Goal: Use online tool/utility: Utilize a website feature to perform a specific function

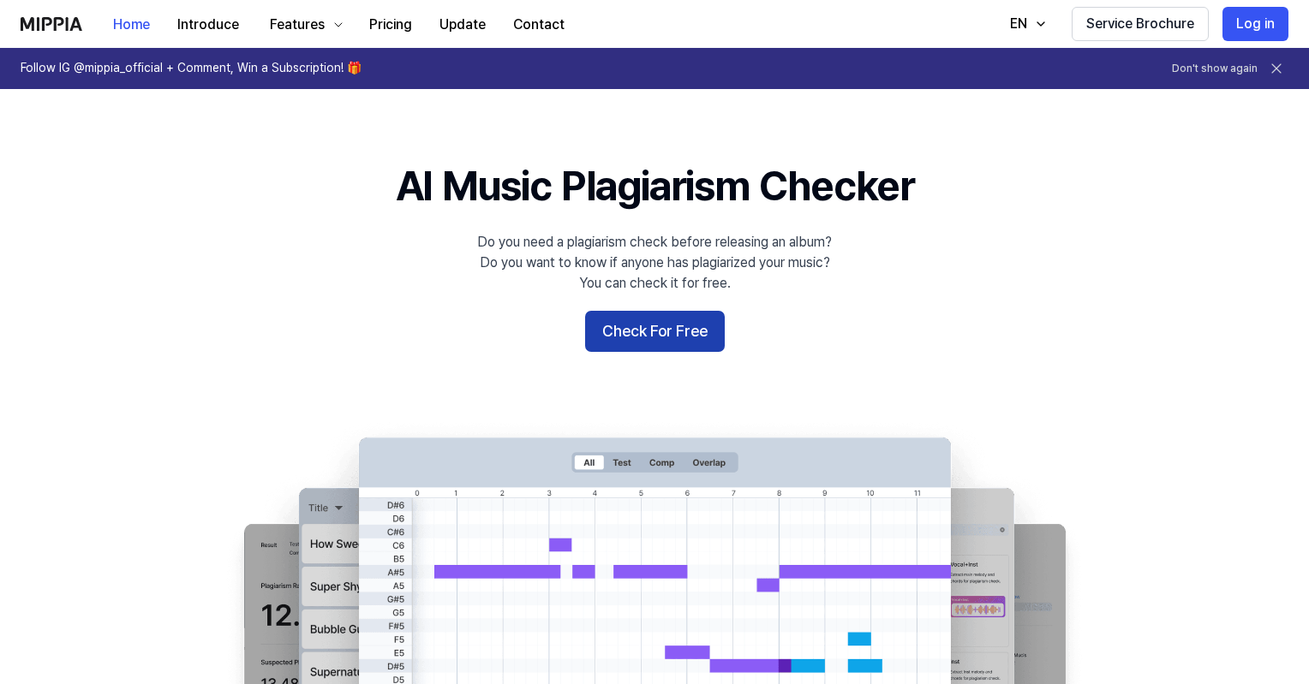
click at [614, 343] on button "Check For Free" at bounding box center [655, 331] width 140 height 41
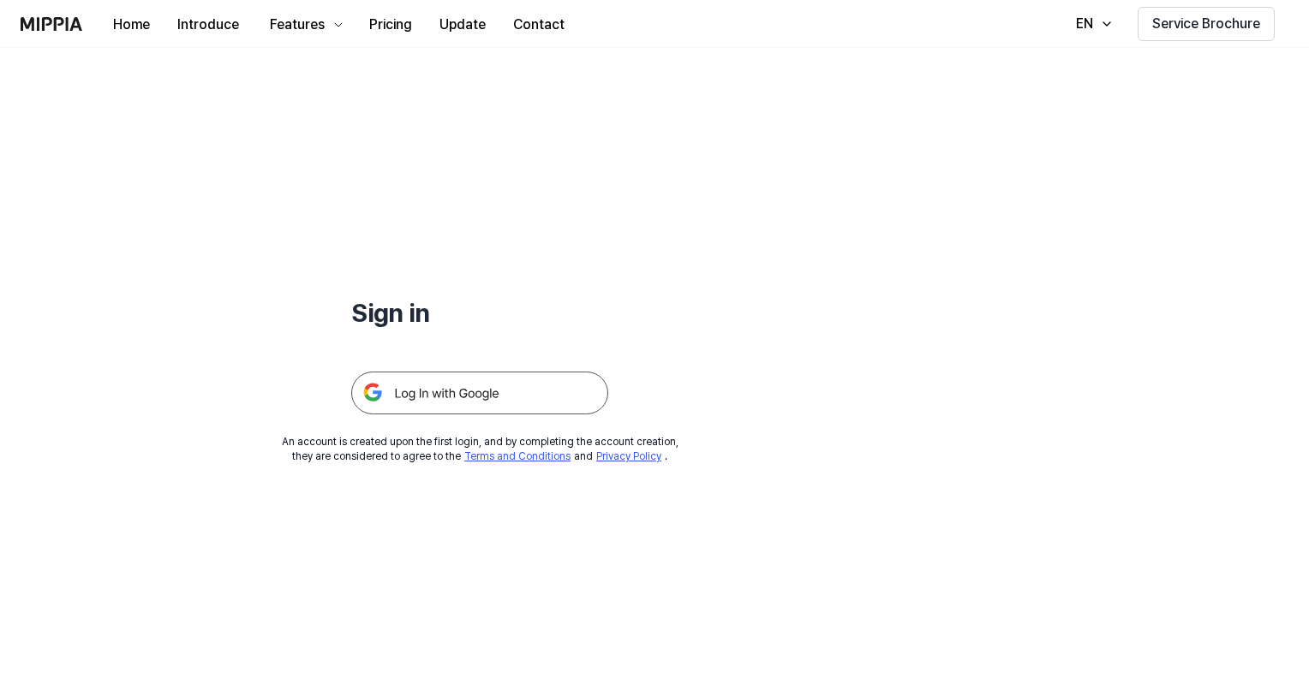
click at [461, 406] on img at bounding box center [479, 393] width 257 height 43
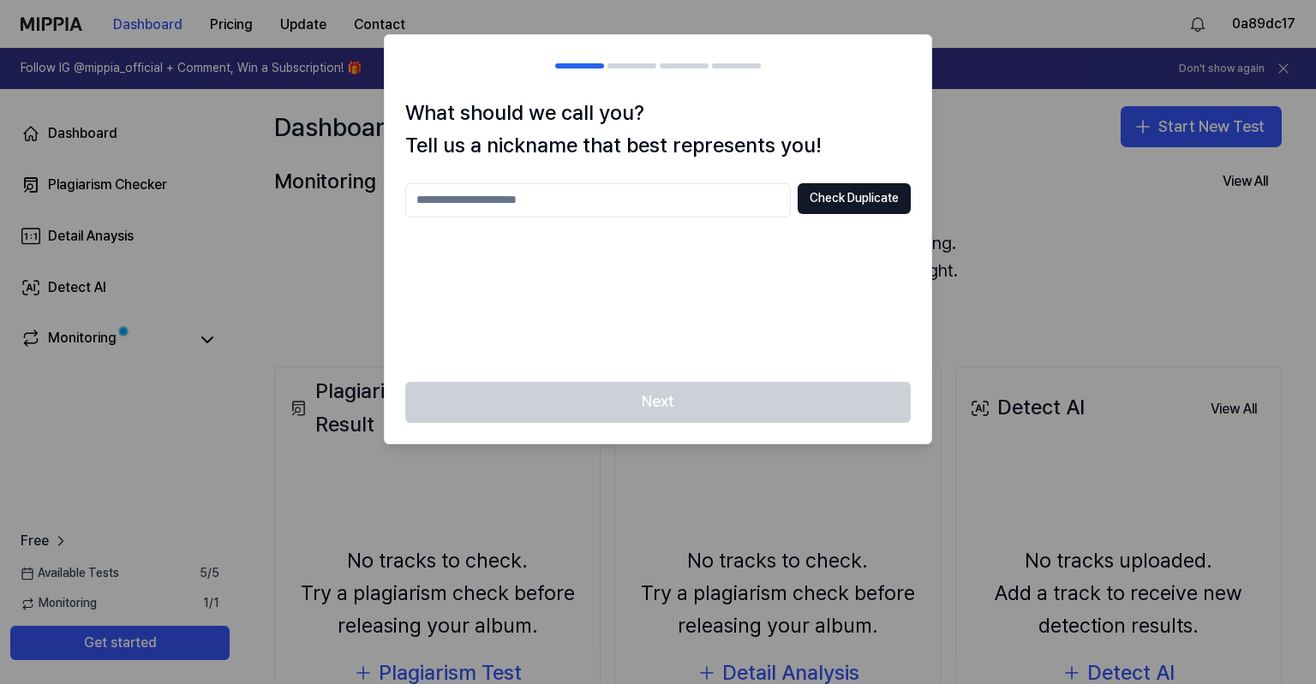
click at [664, 207] on input "text" at bounding box center [597, 200] width 385 height 34
type input "****"
click at [876, 200] on button "Check Duplicate" at bounding box center [853, 198] width 113 height 31
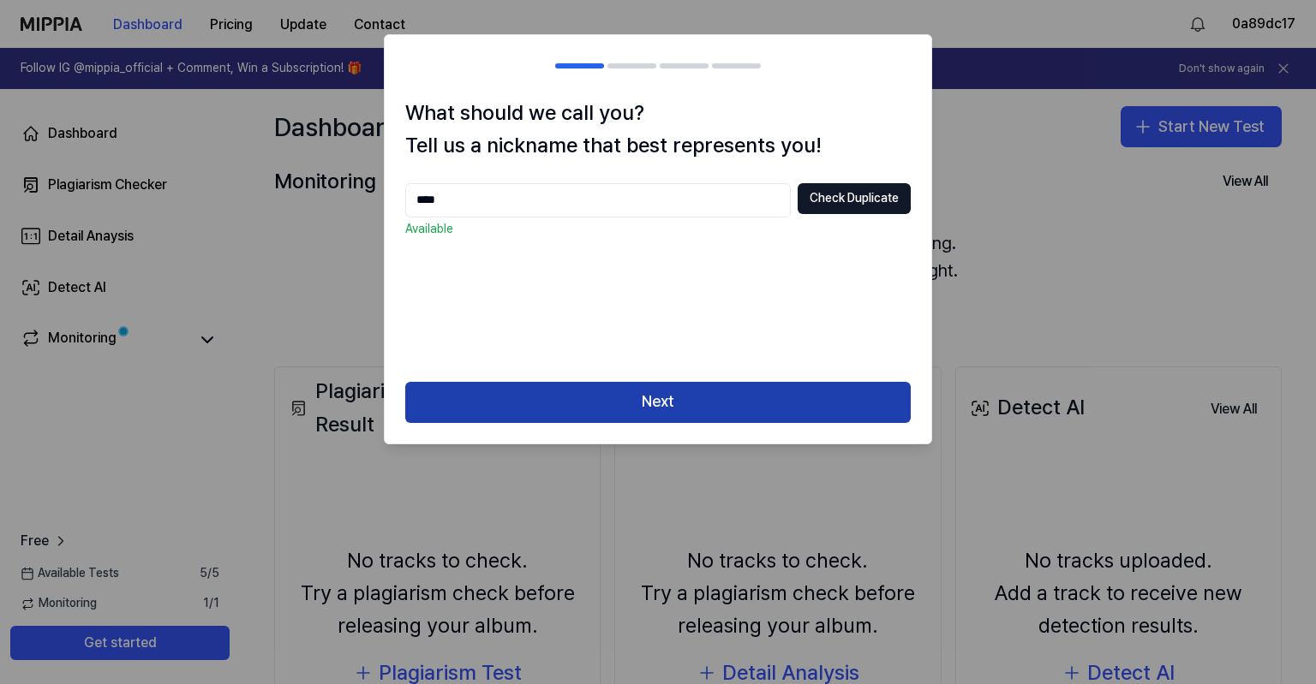
click at [774, 408] on button "Next" at bounding box center [657, 402] width 505 height 41
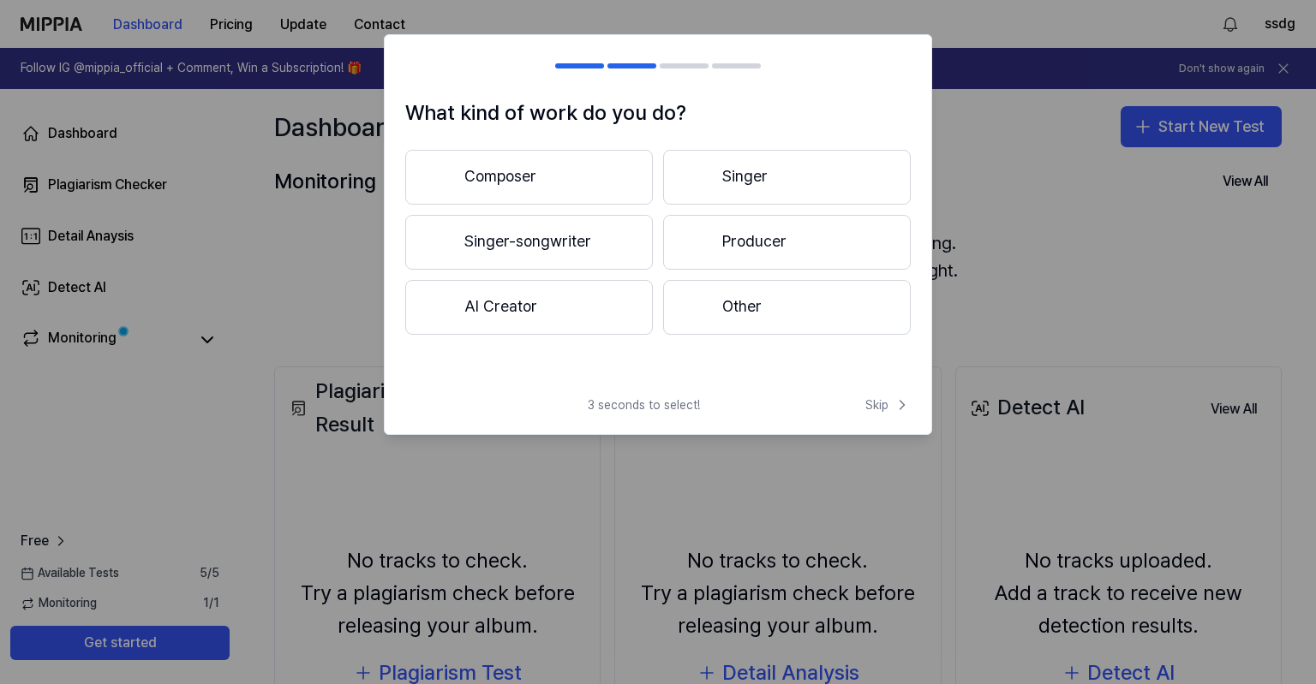
click at [749, 313] on button "Other" at bounding box center [787, 307] width 248 height 55
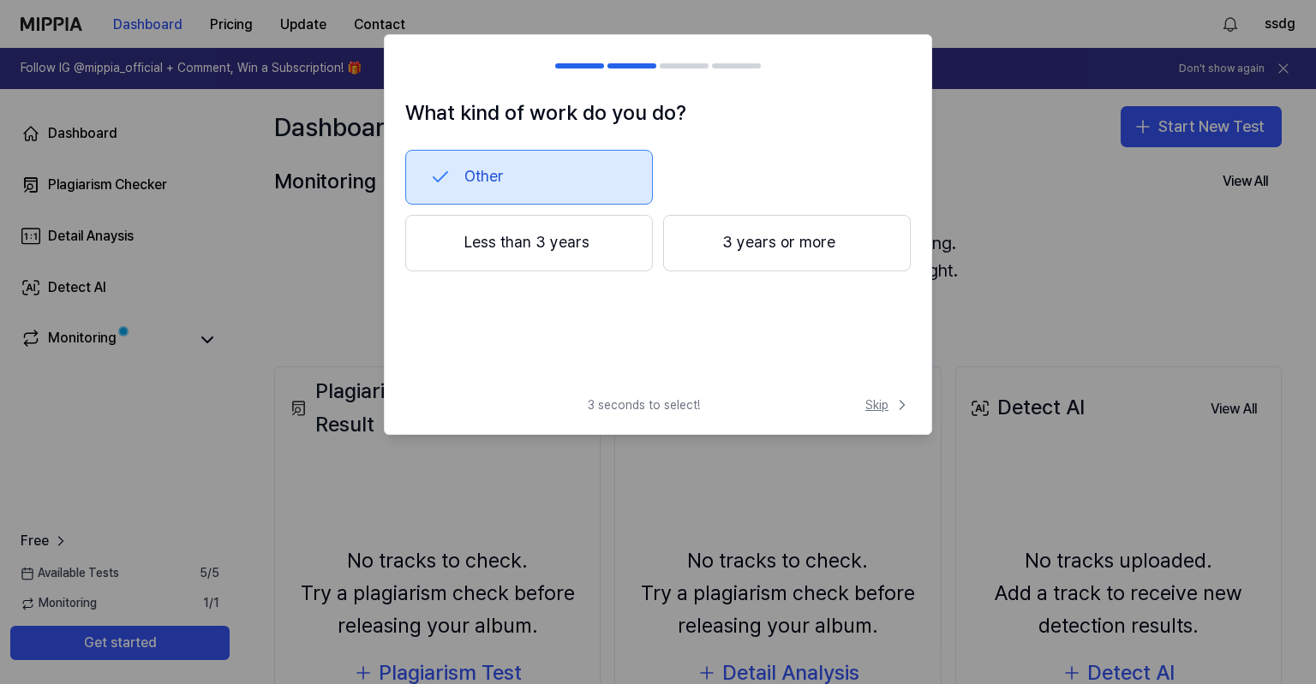
click at [882, 409] on span "Skip" at bounding box center [887, 405] width 45 height 17
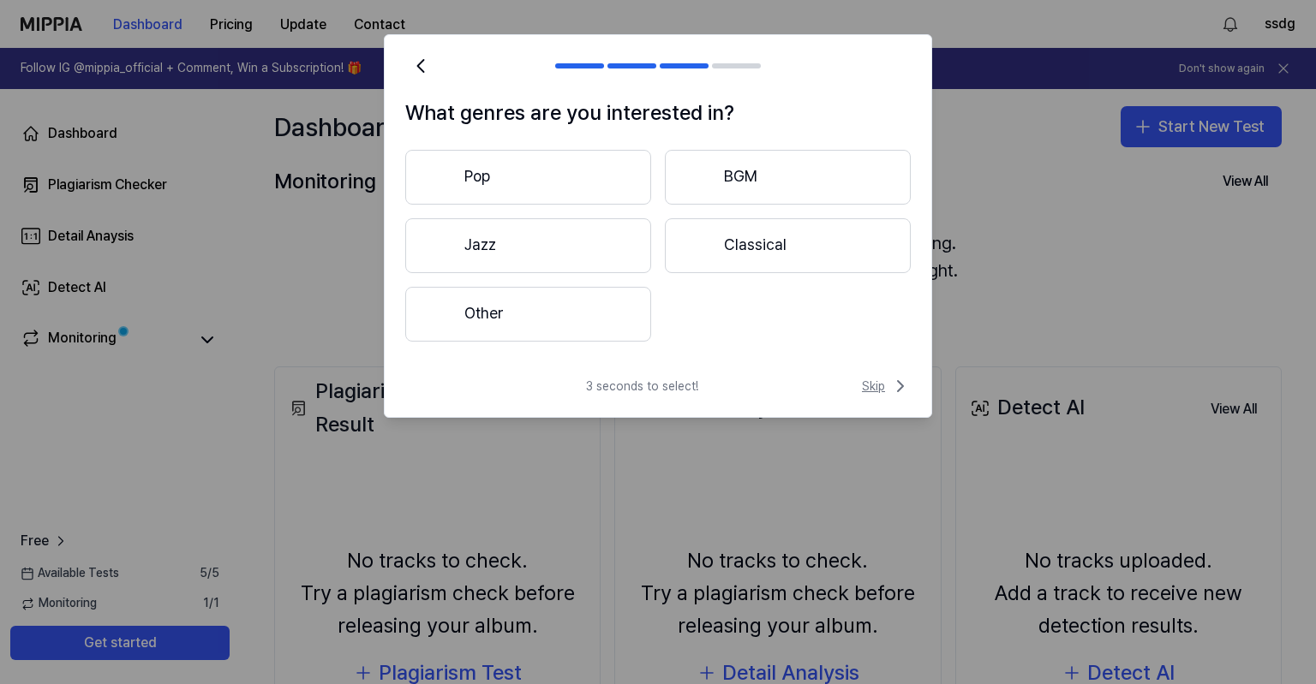
click at [884, 393] on span "Skip" at bounding box center [886, 386] width 49 height 21
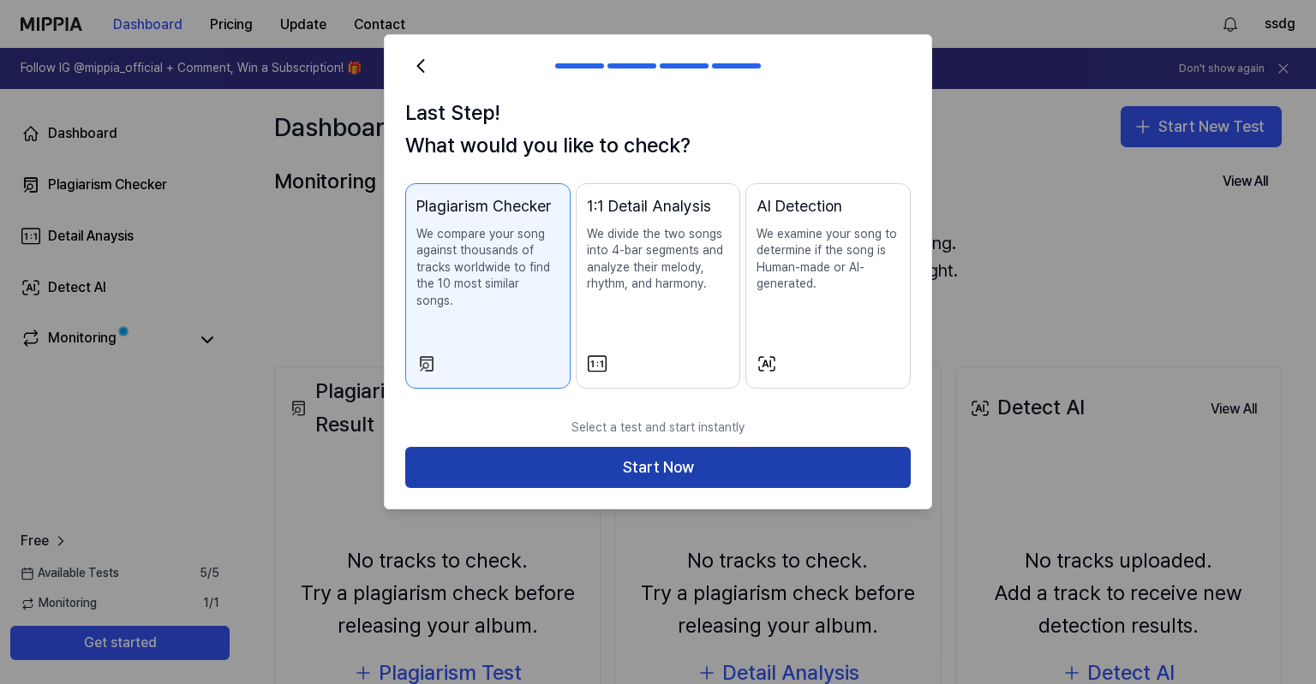
click at [613, 466] on button "Start Now" at bounding box center [657, 467] width 505 height 41
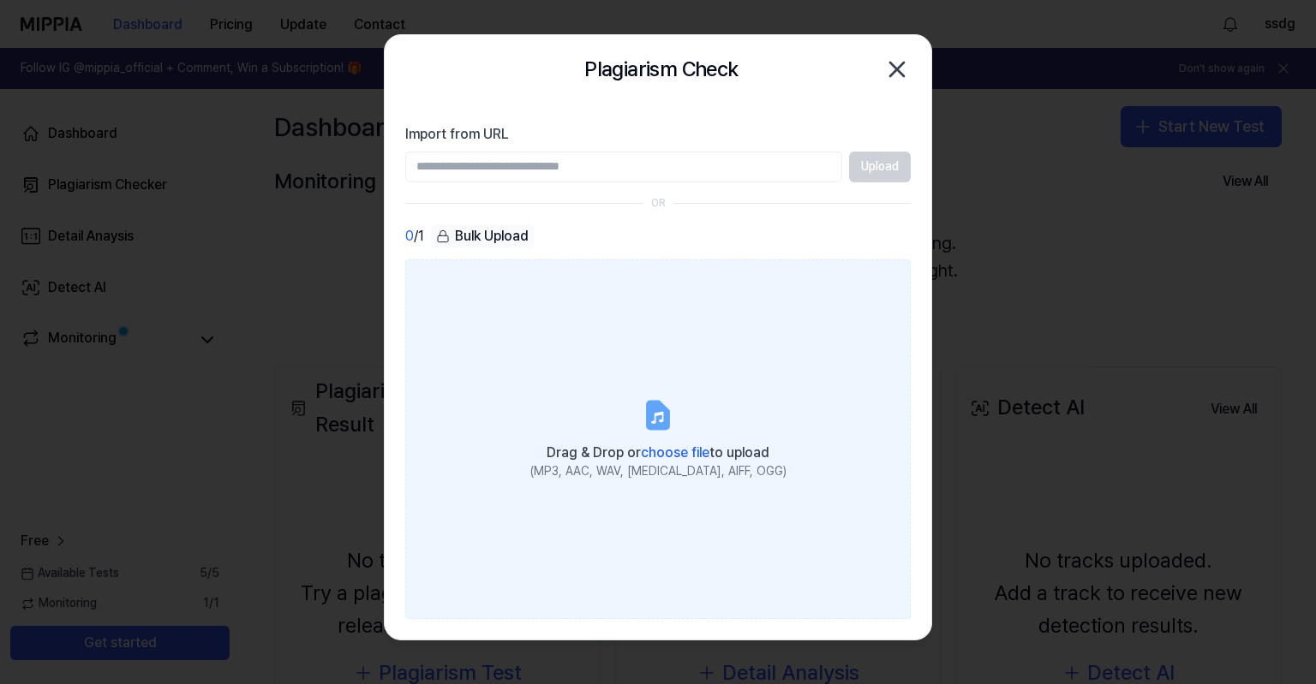
click at [651, 413] on icon at bounding box center [658, 415] width 21 height 27
click at [0, 0] on input "Drag & Drop or choose file to upload (MP3, AAC, WAV, FLAC, AIFF, OGG)" at bounding box center [0, 0] width 0 height 0
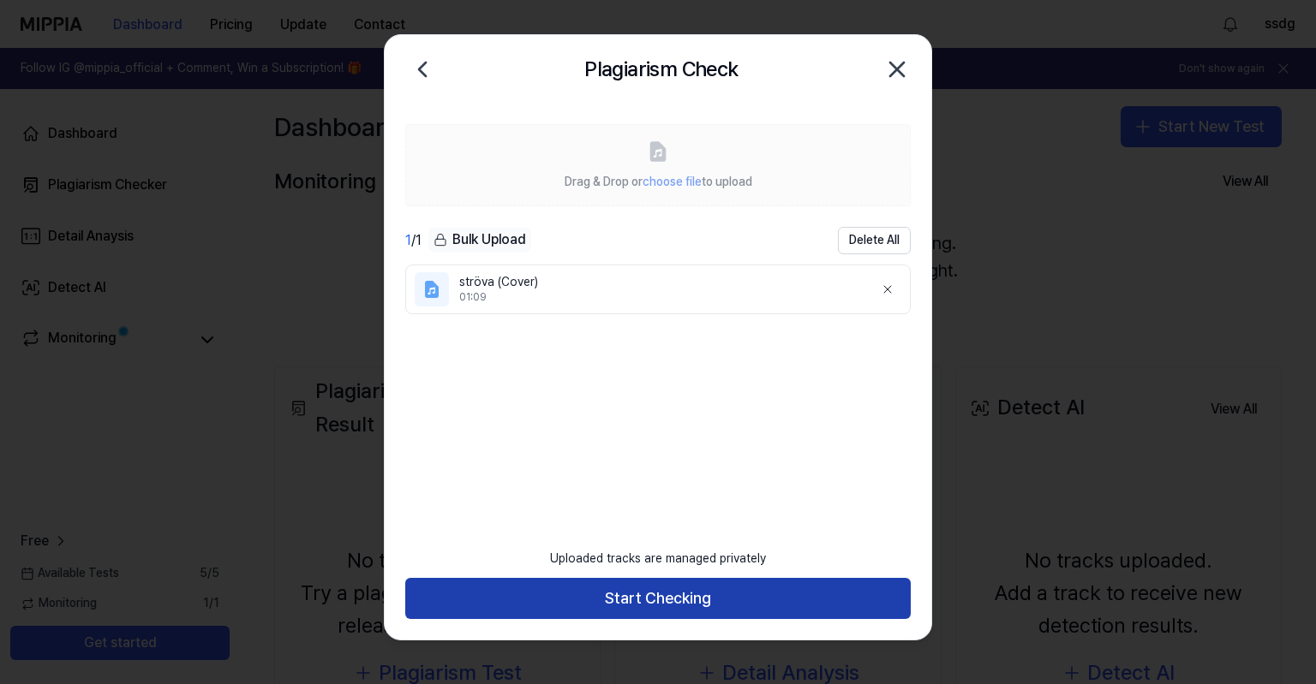
click at [646, 599] on button "Start Checking" at bounding box center [657, 598] width 505 height 41
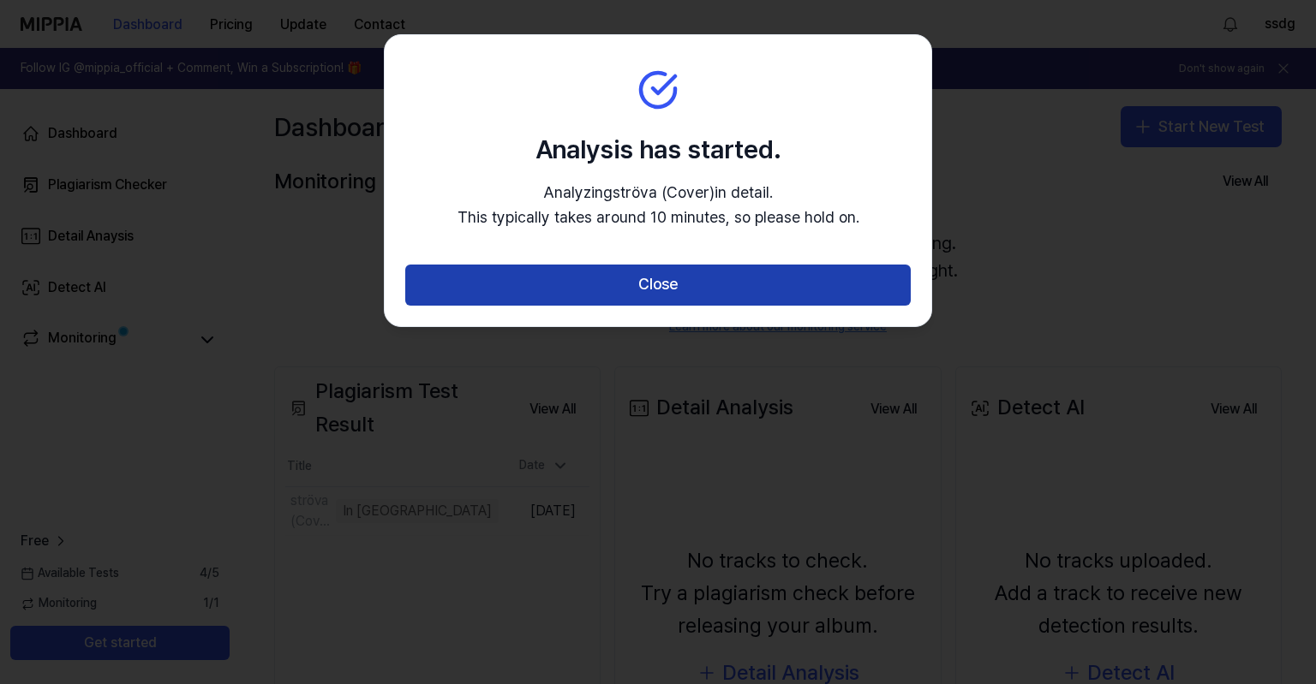
click at [654, 283] on button "Close" at bounding box center [657, 285] width 505 height 41
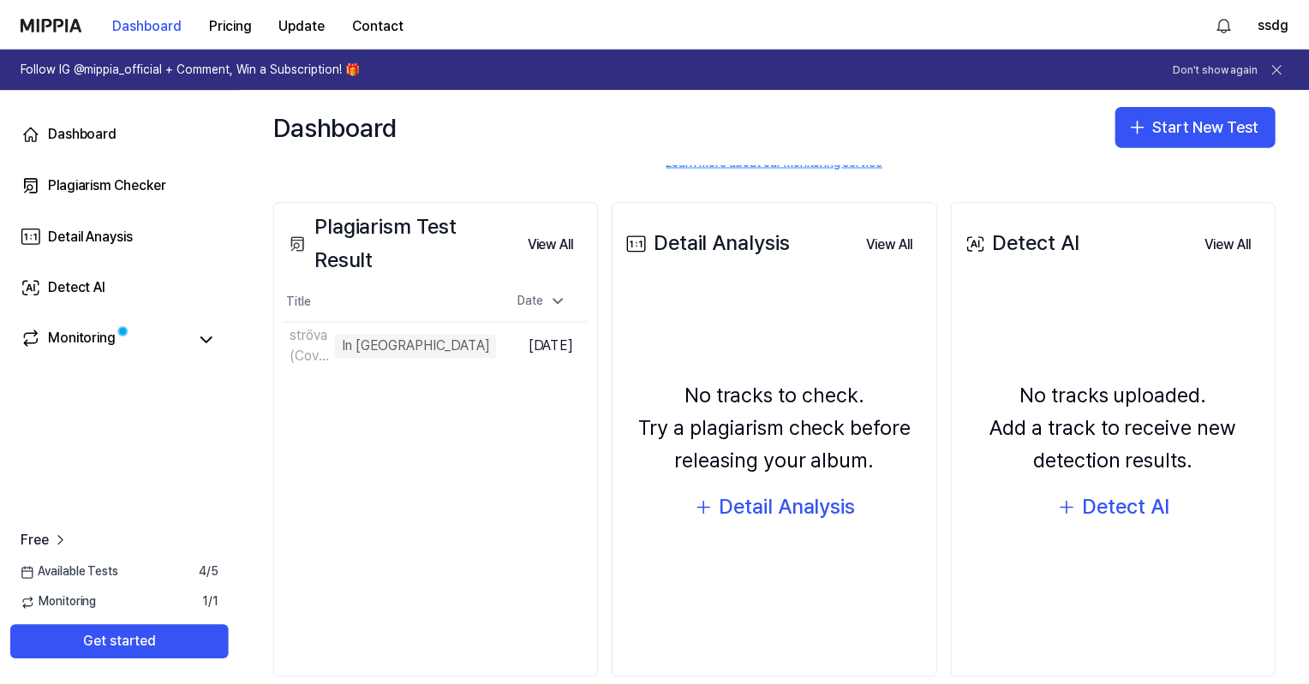
scroll to position [193, 0]
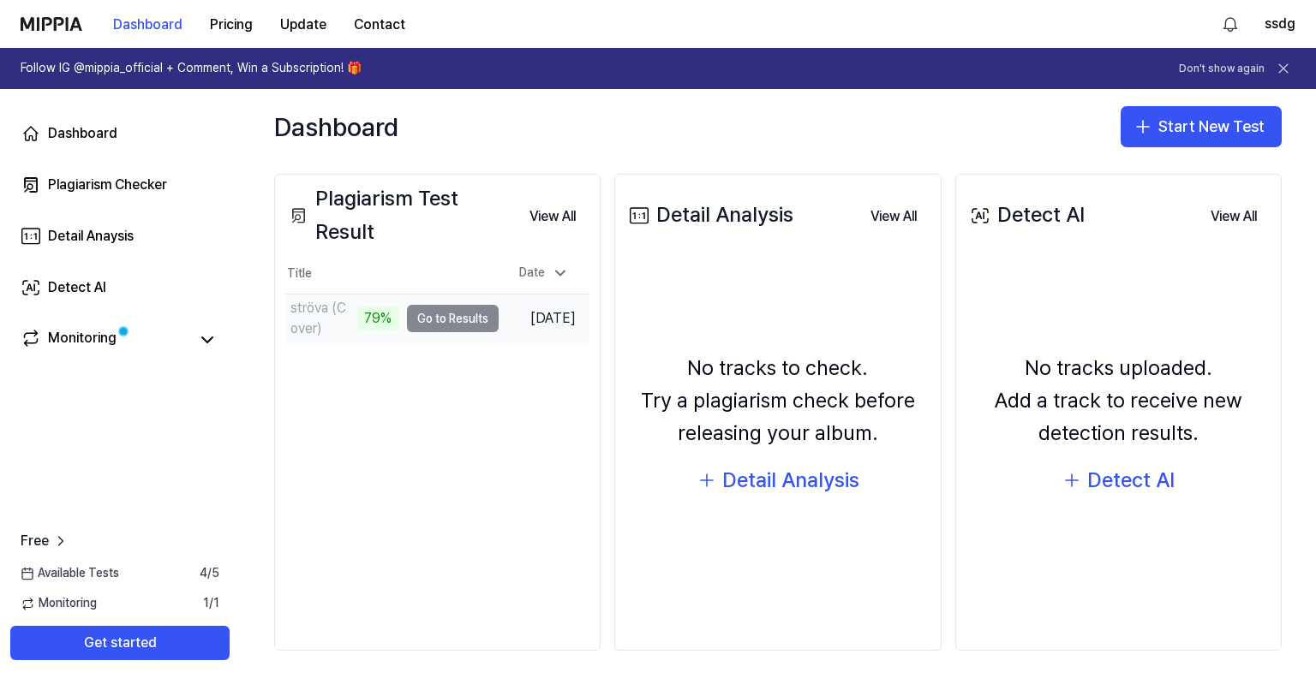
click at [432, 321] on td "ströva (Cover) 79% Go to Results" at bounding box center [391, 319] width 213 height 48
click at [327, 319] on div "ströva (Cover)" at bounding box center [333, 318] width 87 height 21
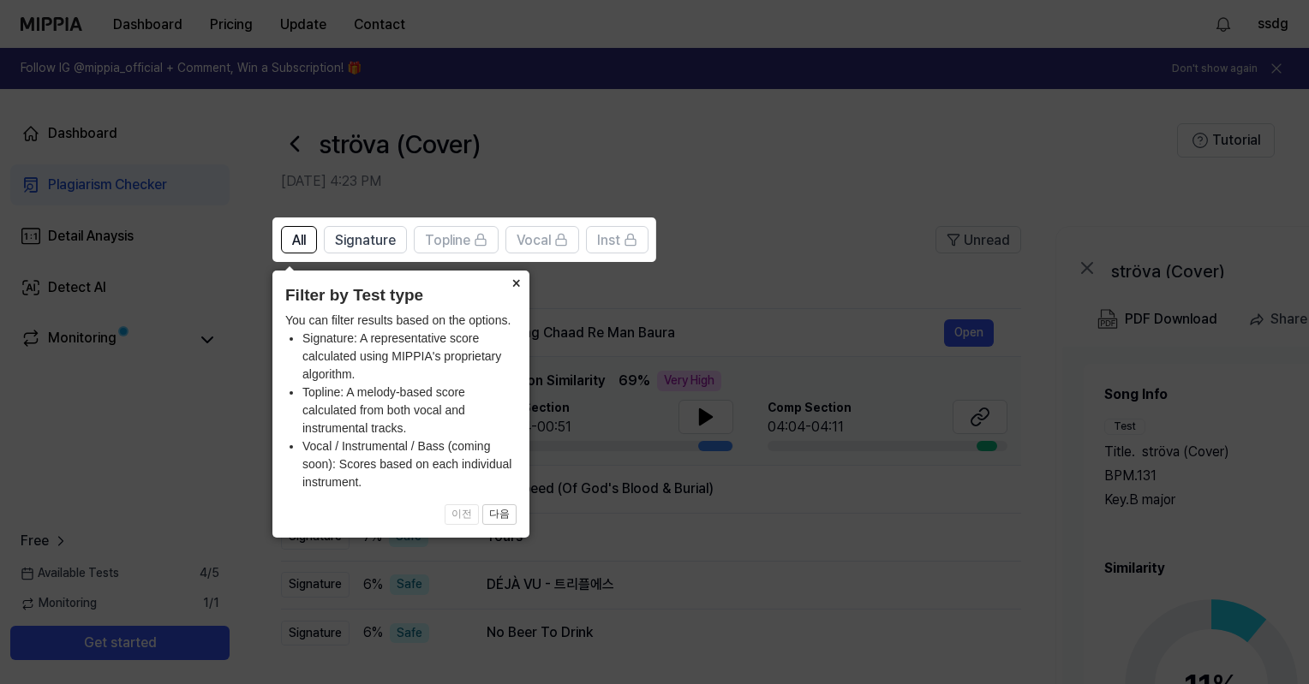
click at [519, 285] on button "×" at bounding box center [515, 283] width 27 height 24
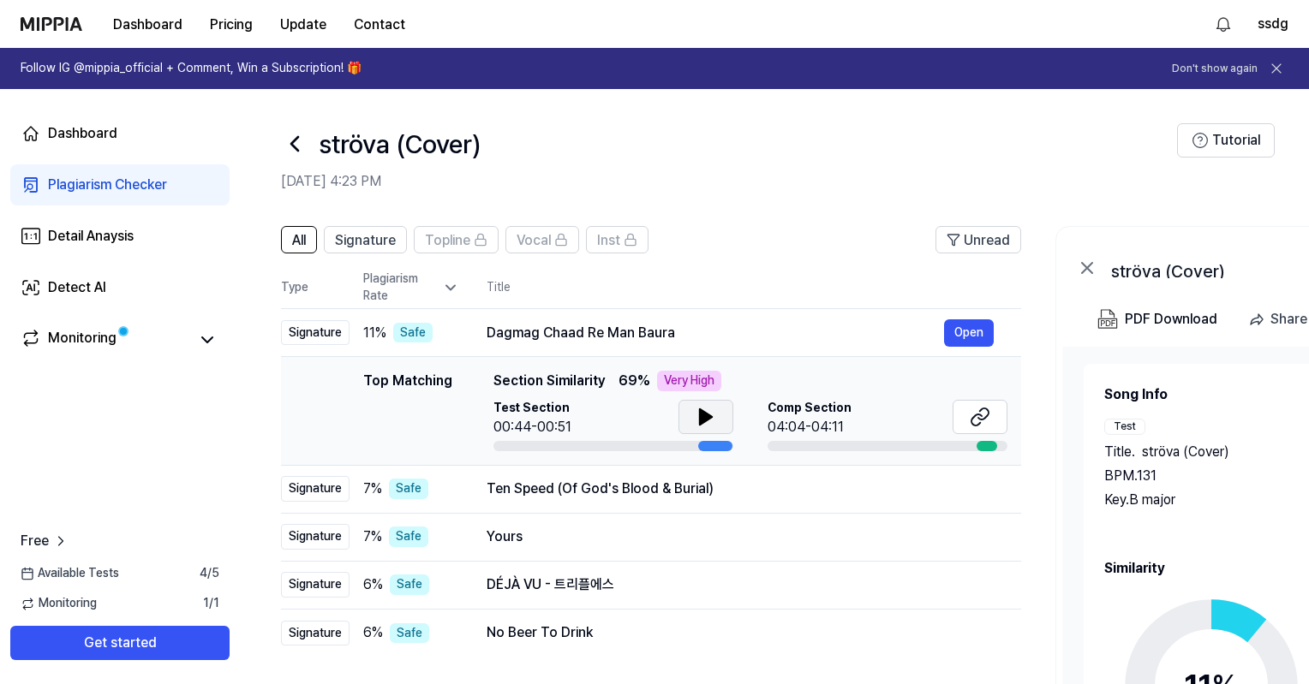
click at [718, 421] on button at bounding box center [705, 417] width 55 height 34
click at [696, 409] on icon at bounding box center [705, 417] width 21 height 21
click at [695, 407] on icon at bounding box center [705, 417] width 21 height 21
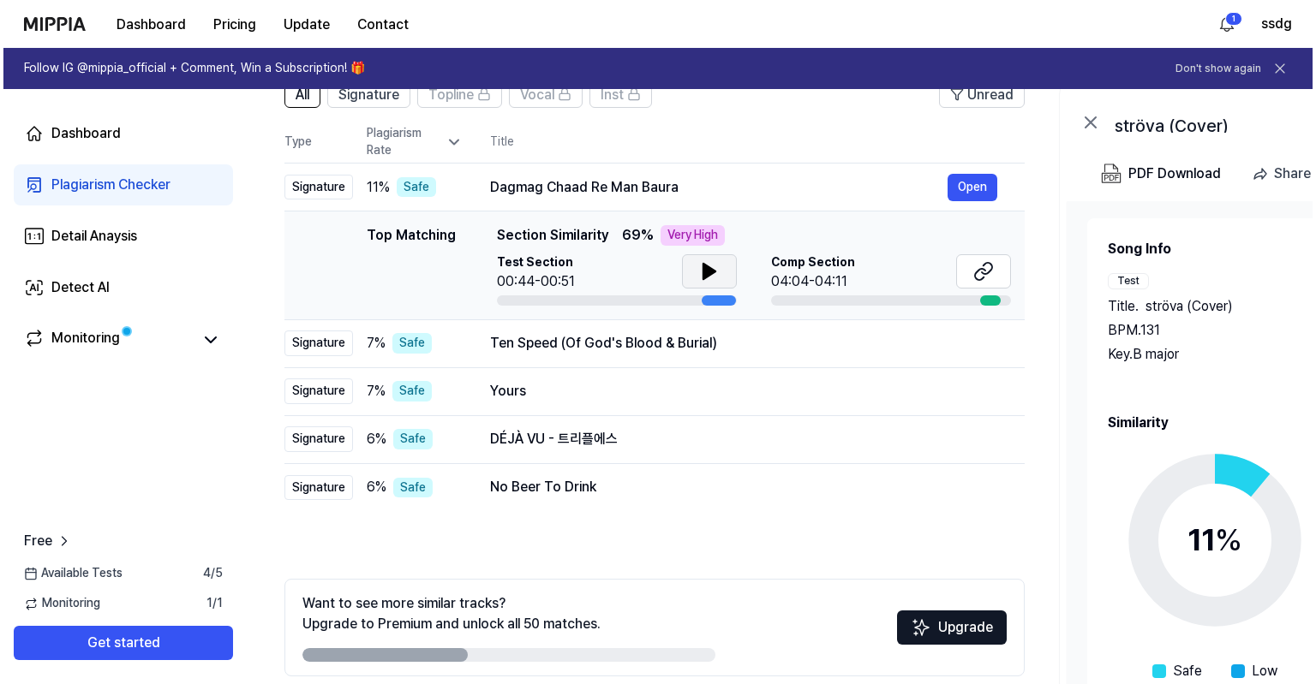
scroll to position [0, 0]
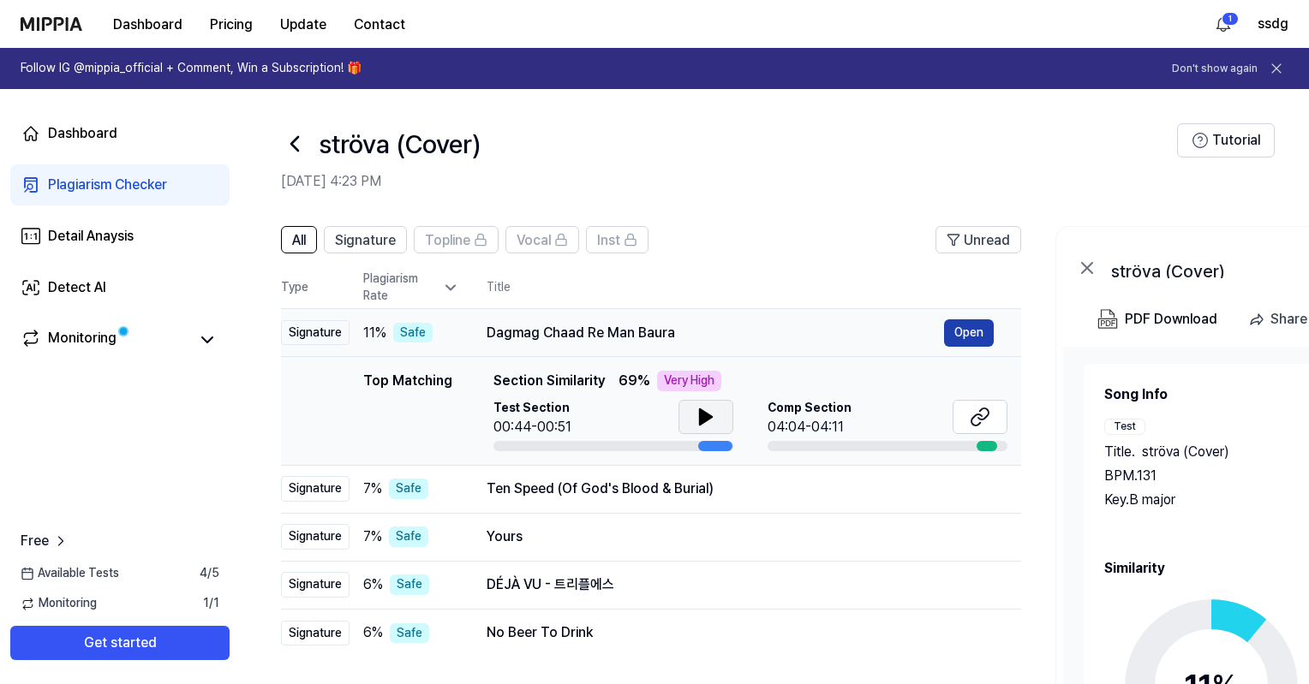
click at [963, 325] on button "Open" at bounding box center [969, 332] width 50 height 27
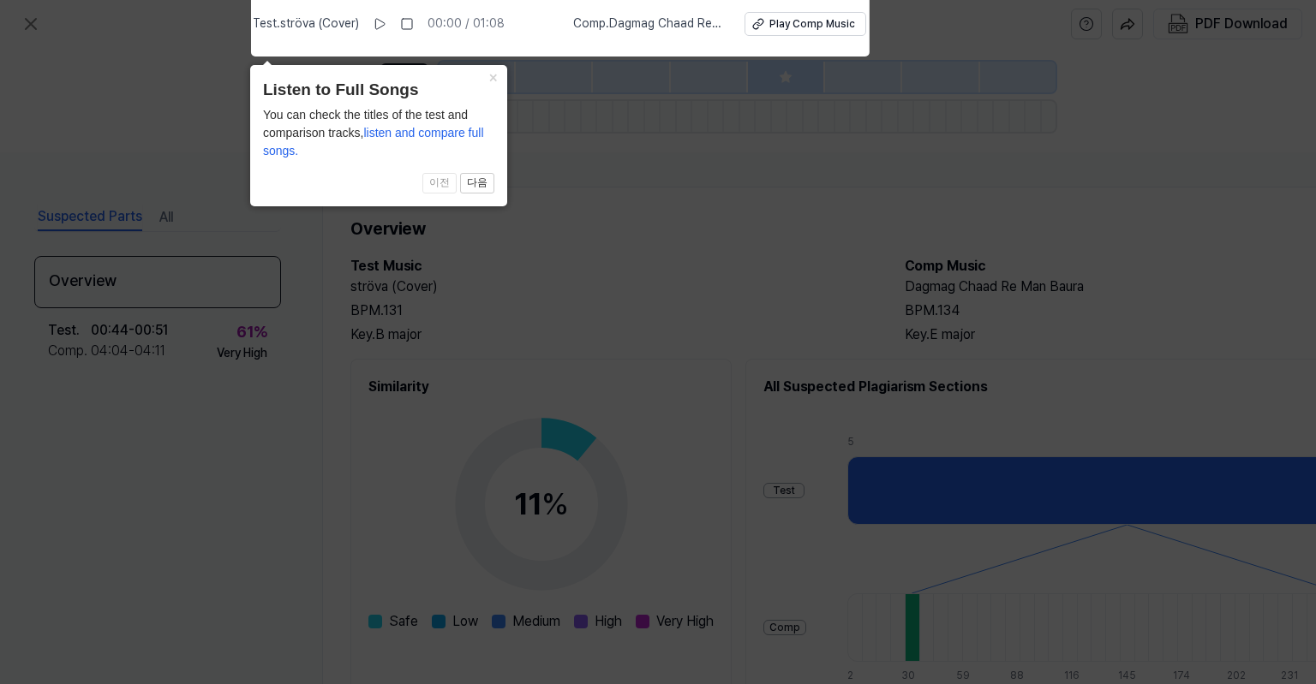
click at [678, 297] on icon at bounding box center [658, 337] width 1316 height 693
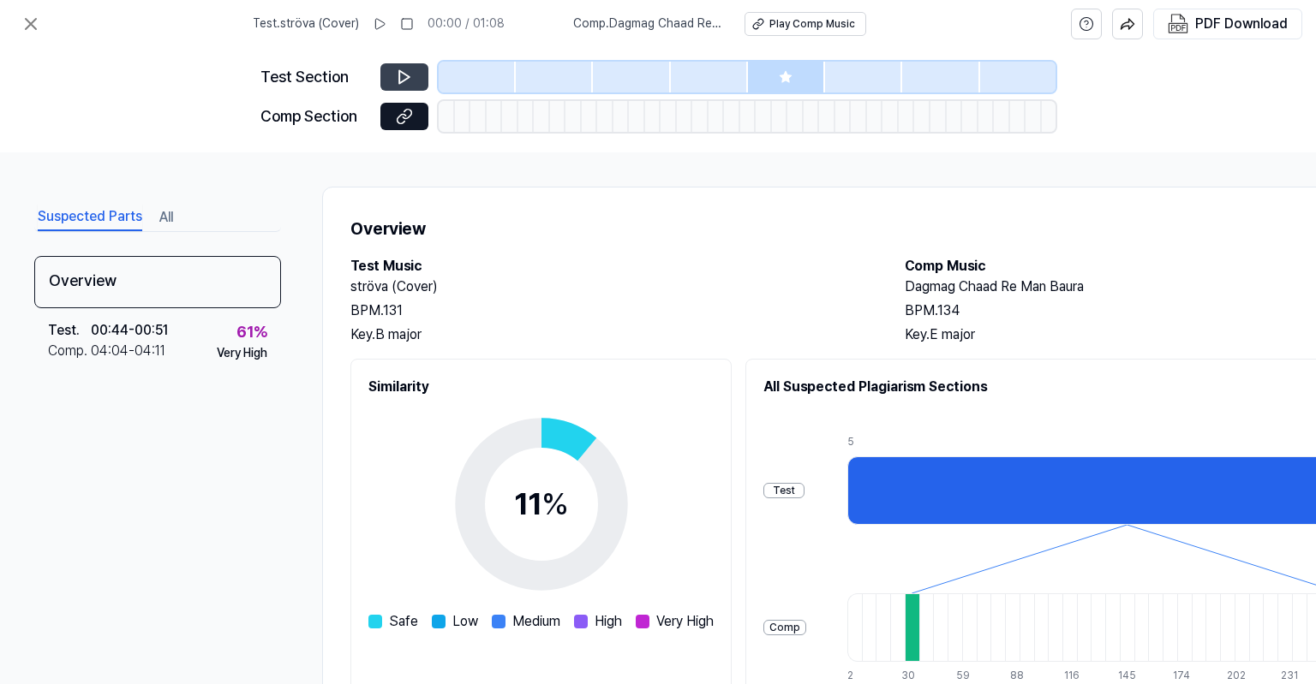
click at [415, 71] on button at bounding box center [404, 76] width 48 height 27
click at [402, 80] on icon at bounding box center [404, 77] width 17 height 17
